Goal: Find specific page/section: Find specific page/section

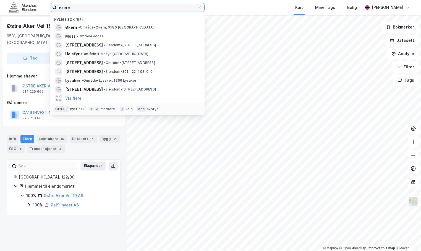
click at [83, 11] on input "økern" at bounding box center [127, 7] width 141 height 8
drag, startPoint x: 52, startPoint y: 6, endPoint x: 36, endPoint y: 2, distance: 16.3
click at [36, 2] on div "økern Nylige søk (97) Økern • Område • Økern, [GEOGRAPHIC_DATA] • Område • [STR…" at bounding box center [210, 7] width 421 height 15
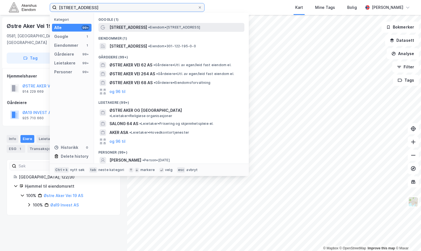
type input "[STREET_ADDRESS]"
